Goal: Information Seeking & Learning: Learn about a topic

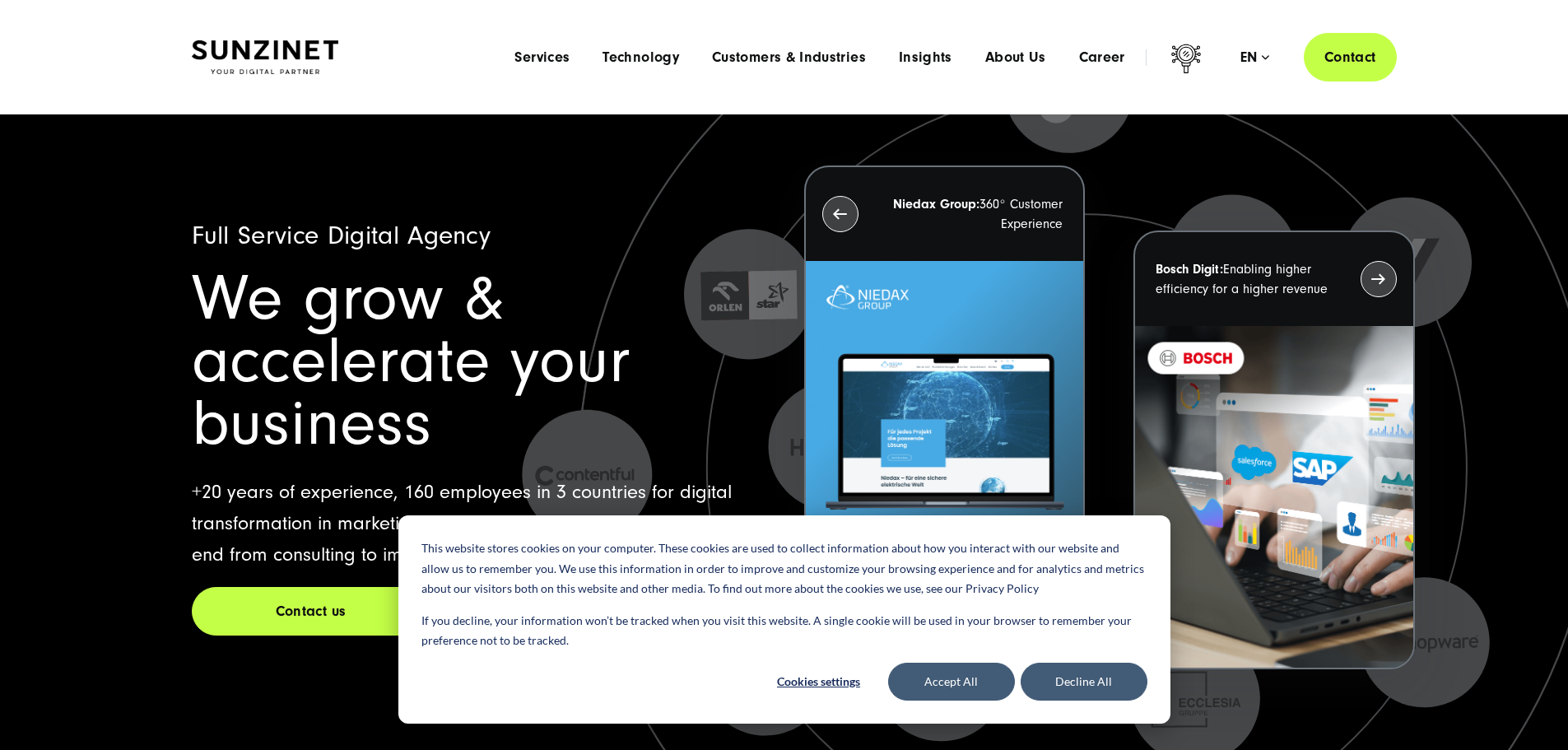
drag, startPoint x: 989, startPoint y: 62, endPoint x: 977, endPoint y: 79, distance: 20.8
click at [989, 62] on span "About Us" at bounding box center [1015, 57] width 60 height 16
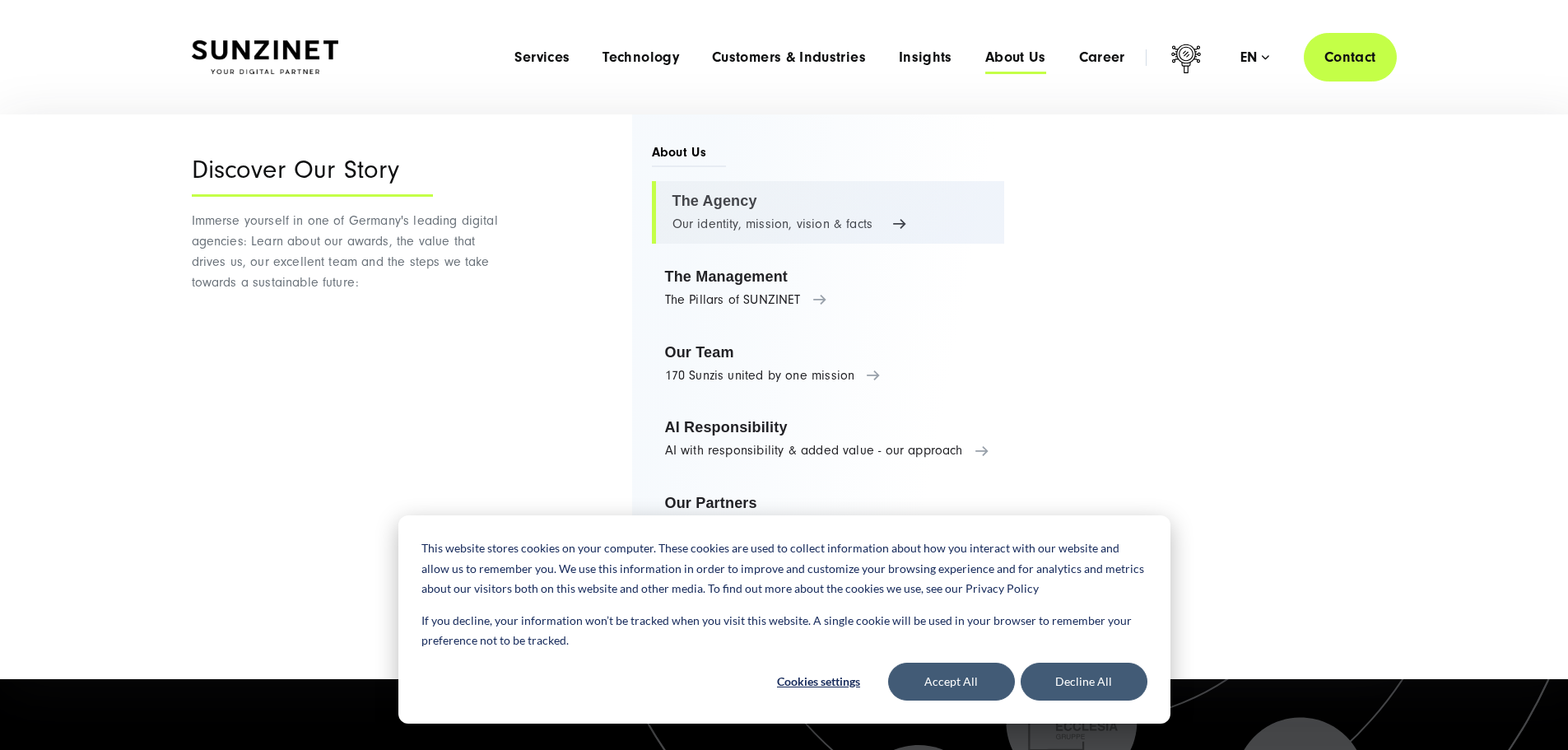
click at [711, 211] on link "The Agency Our identity, mission, vision & facts" at bounding box center [829, 213] width 353 height 62
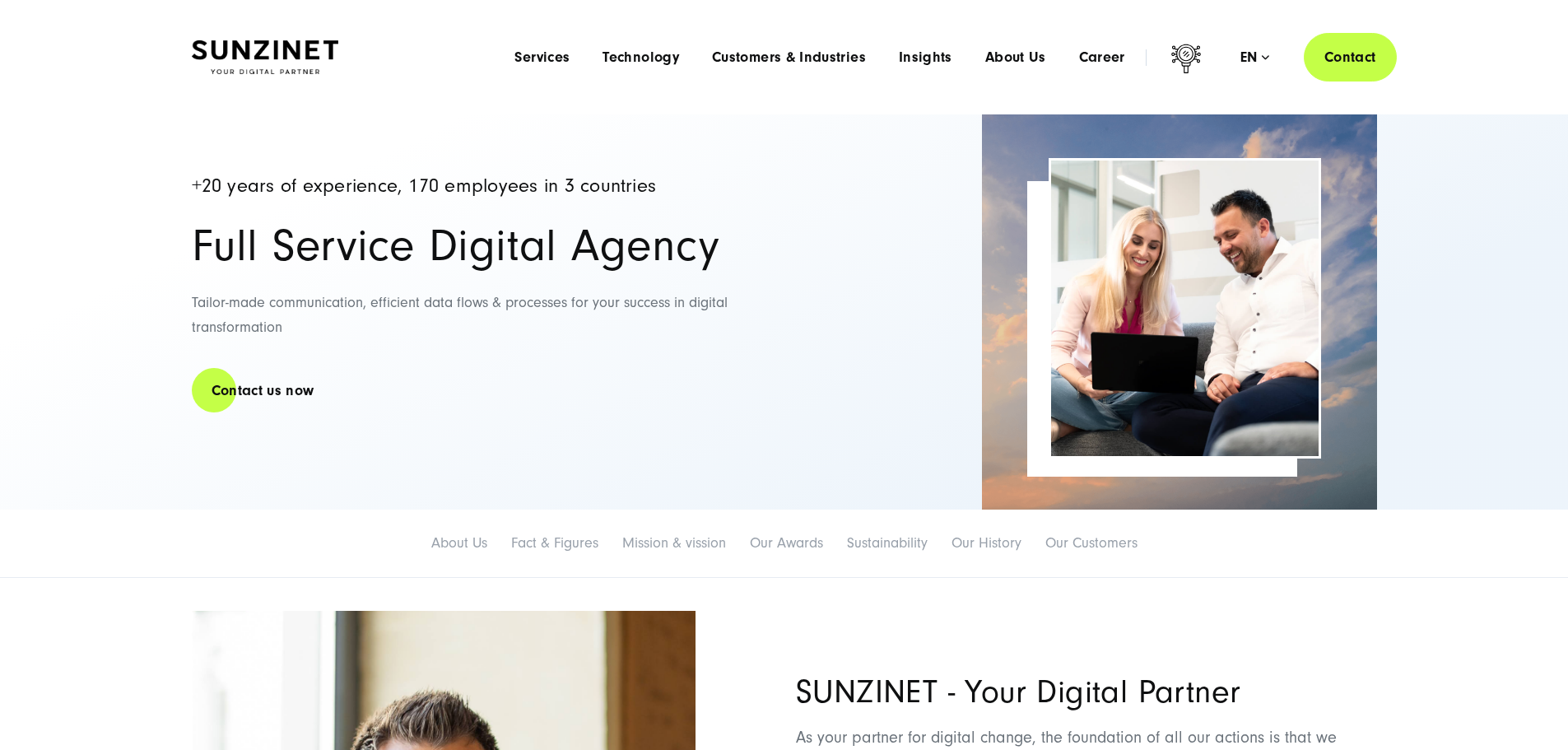
click at [1082, 679] on button "Decline All" at bounding box center [1084, 682] width 127 height 38
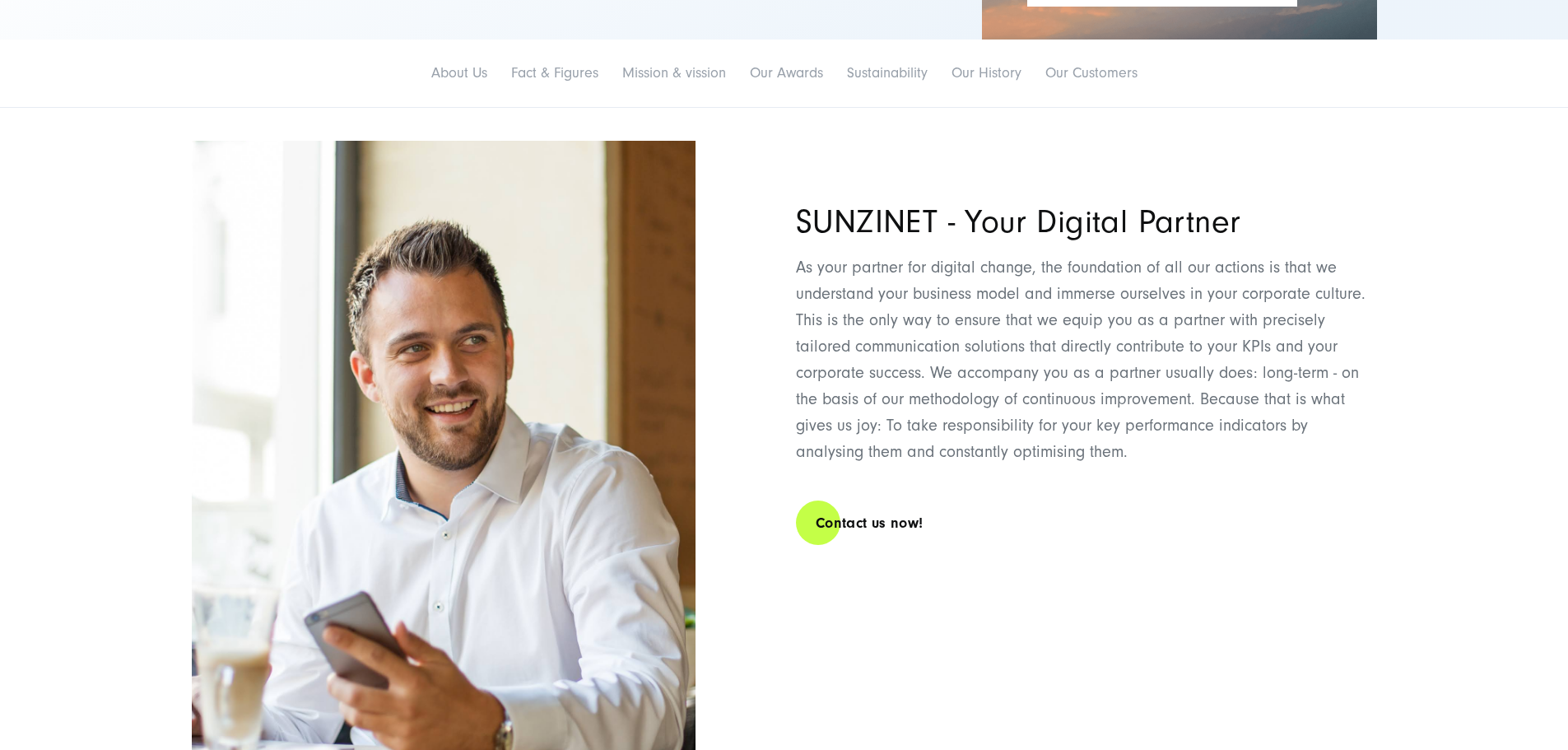
scroll to position [577, 0]
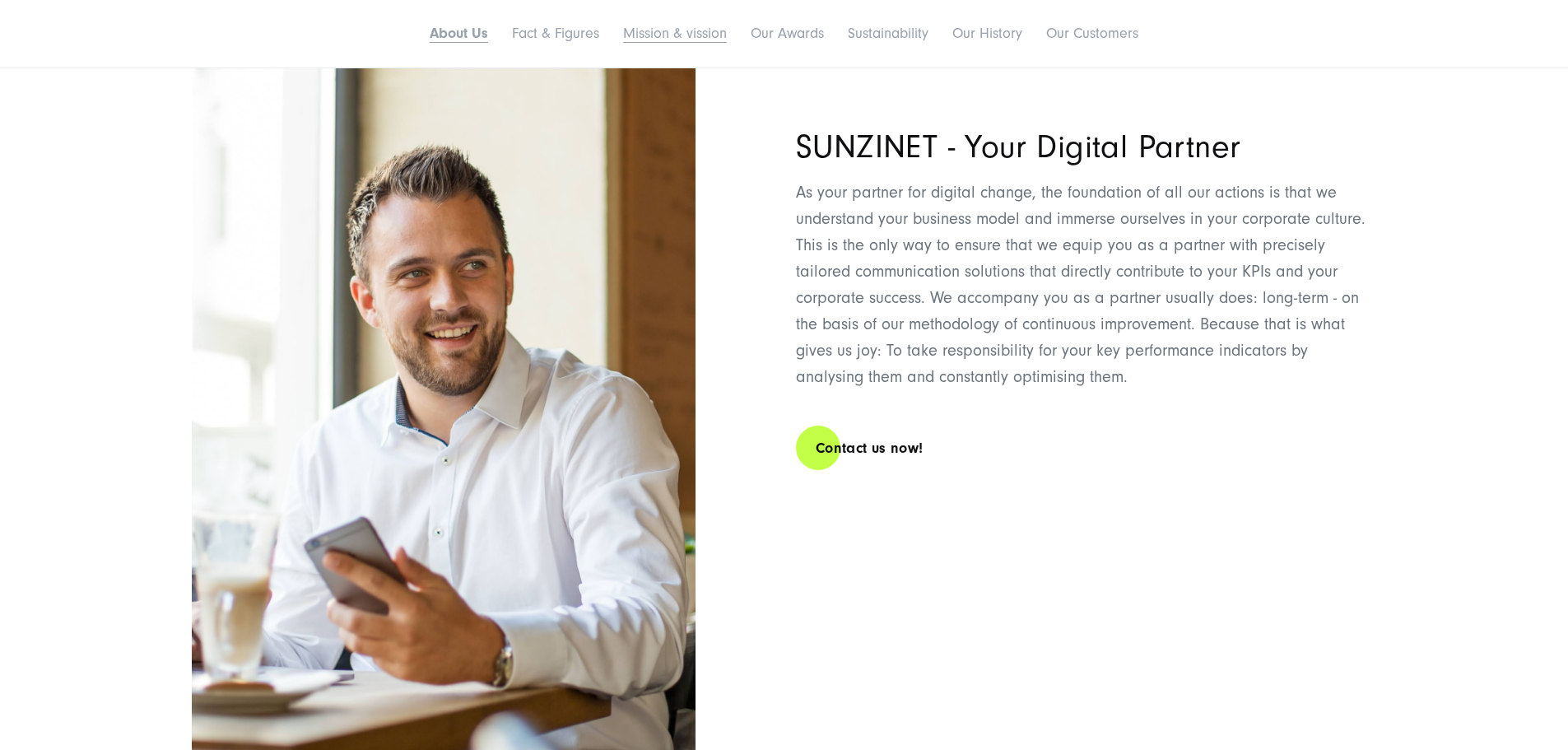
click at [623, 42] on link "Mission & vission" at bounding box center [675, 33] width 104 height 17
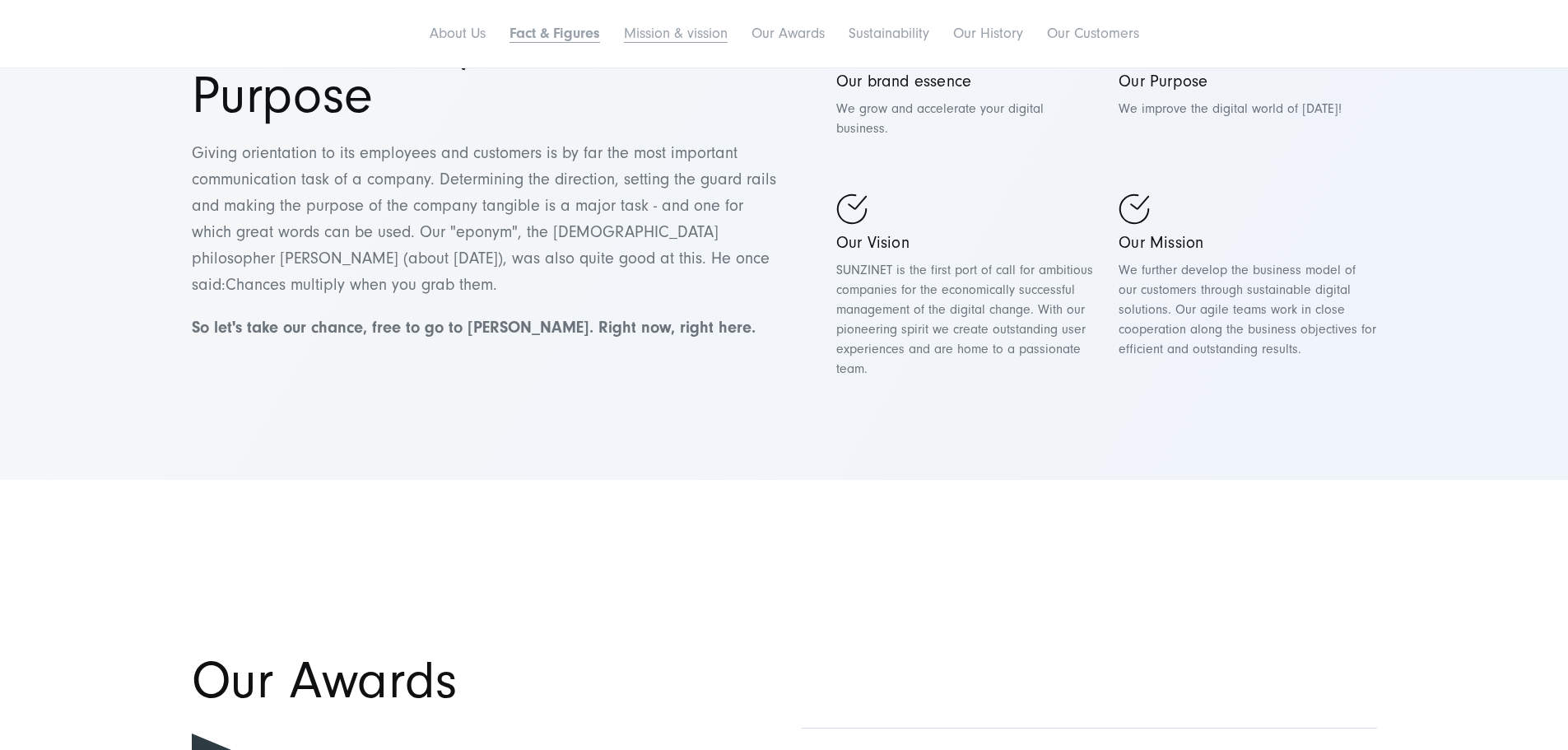
scroll to position [4144, 0]
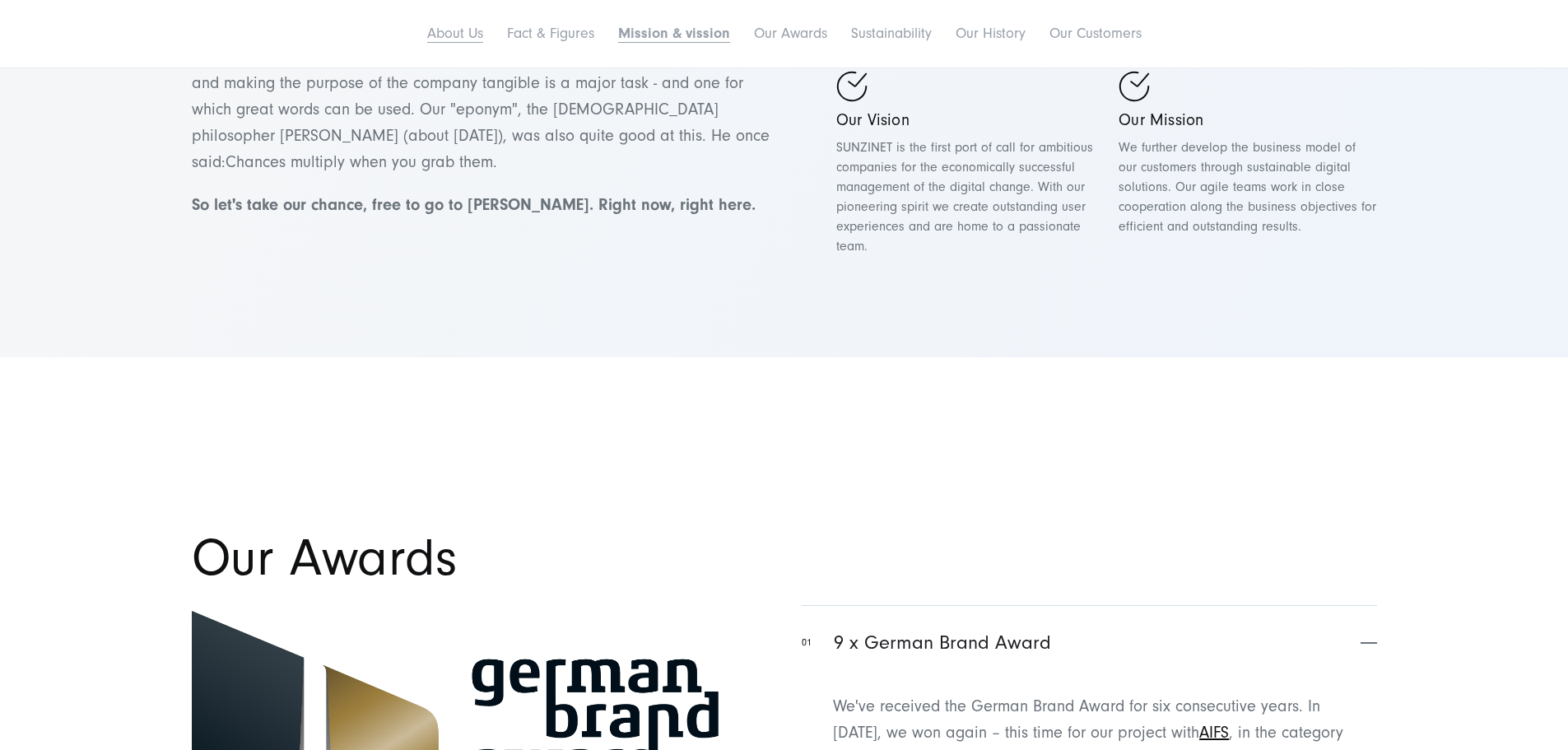
click at [427, 42] on link "About Us" at bounding box center [455, 33] width 56 height 17
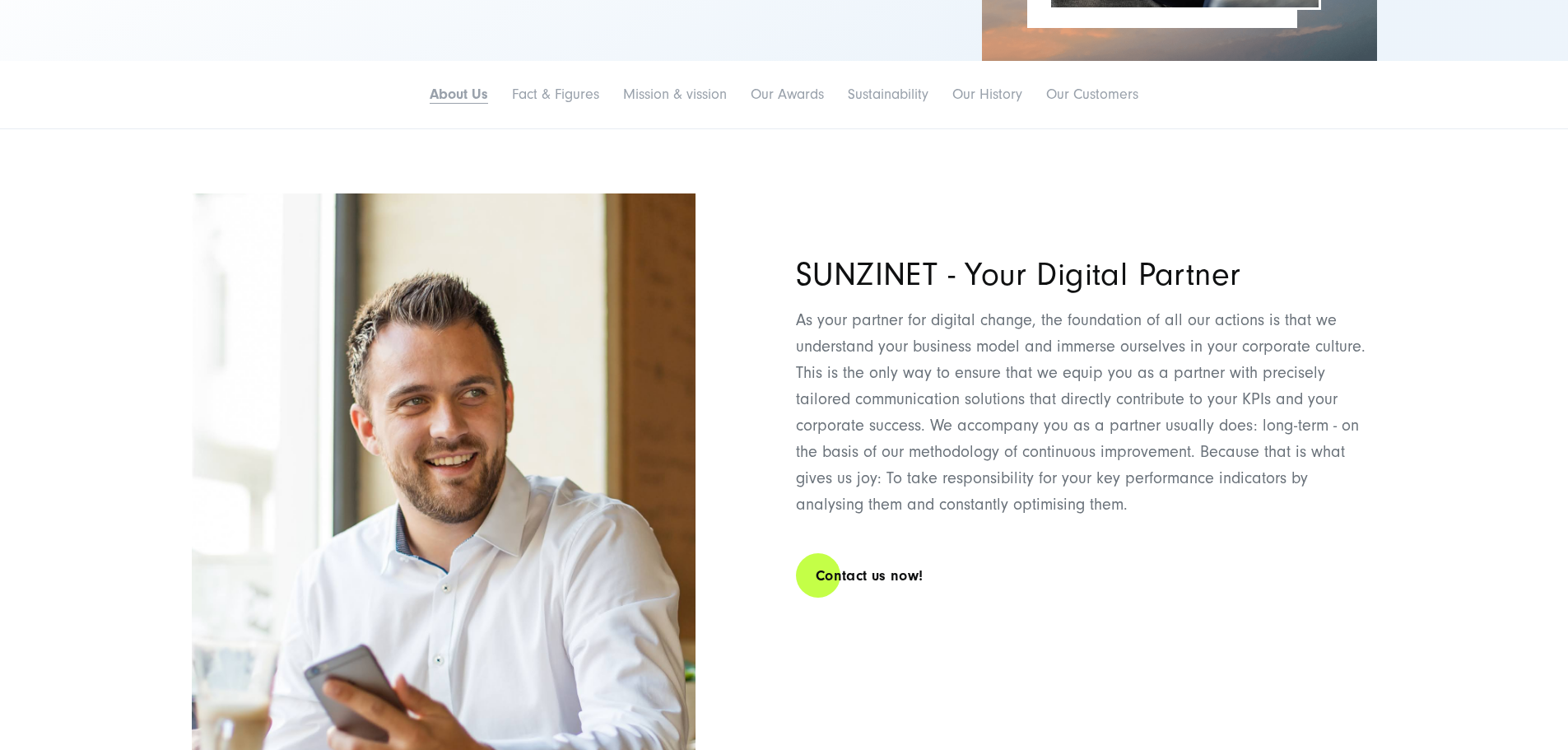
scroll to position [560, 0]
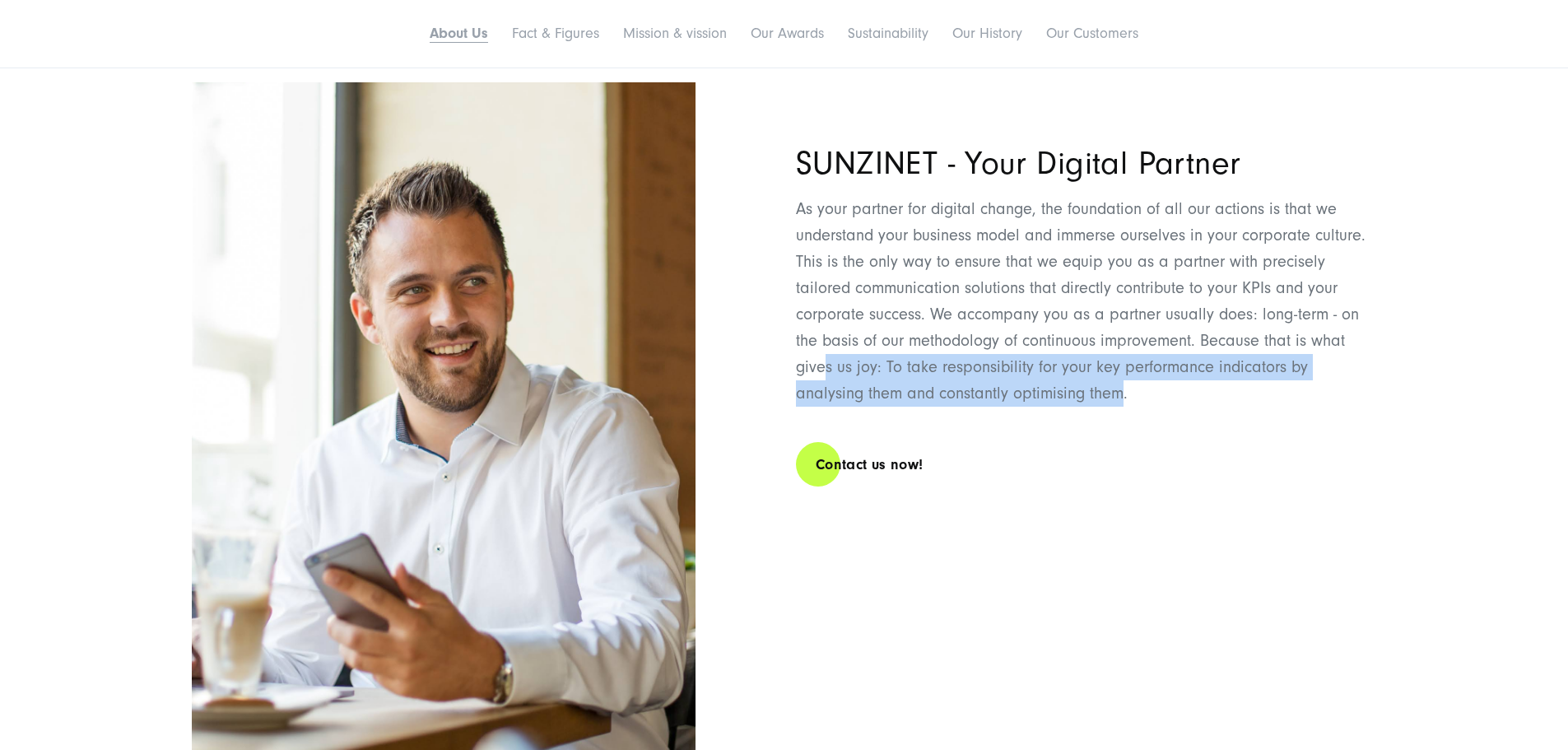
drag, startPoint x: 834, startPoint y: 531, endPoint x: 1299, endPoint y: 546, distance: 465.2
click at [1299, 407] on p "As your partner for digital change, the foundation of all our actions is that w…" at bounding box center [1086, 301] width 581 height 211
